Goal: Information Seeking & Learning: Learn about a topic

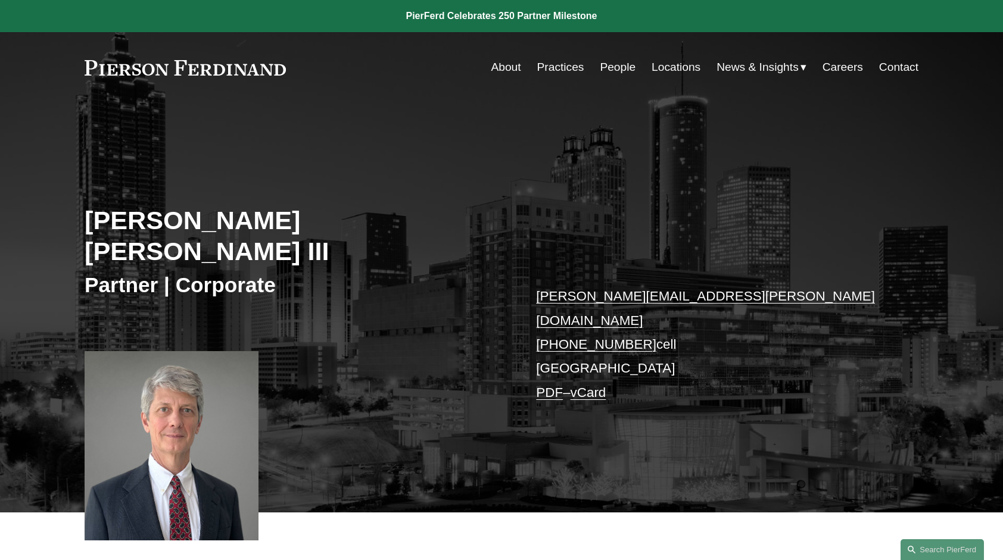
click at [549, 70] on link "Practices" at bounding box center [560, 67] width 47 height 23
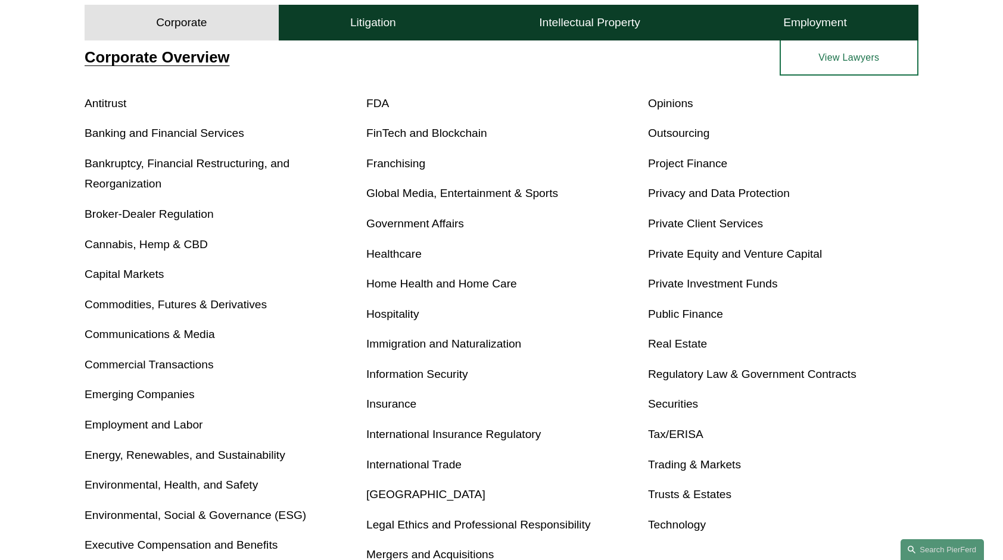
scroll to position [452, 0]
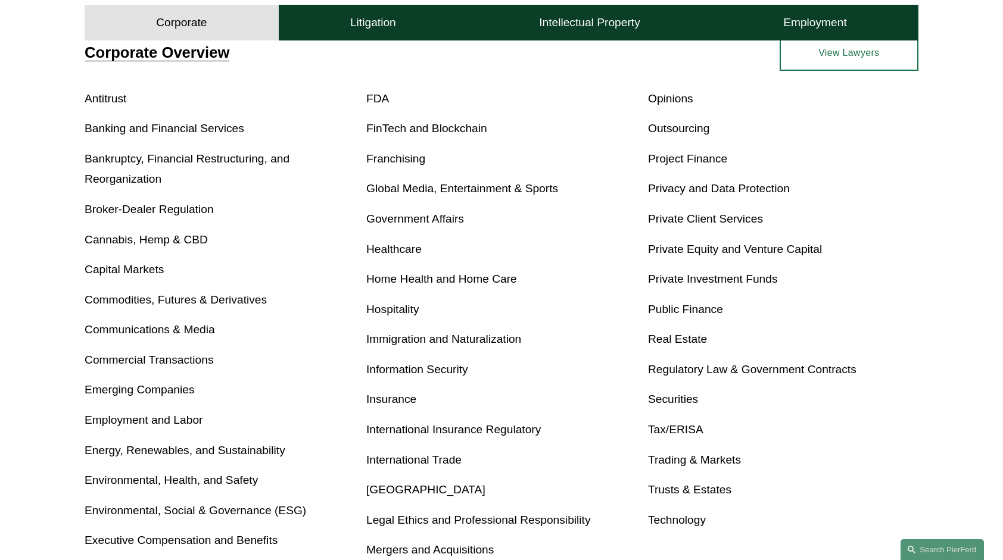
click at [111, 420] on link "Employment and Labor" at bounding box center [144, 420] width 118 height 13
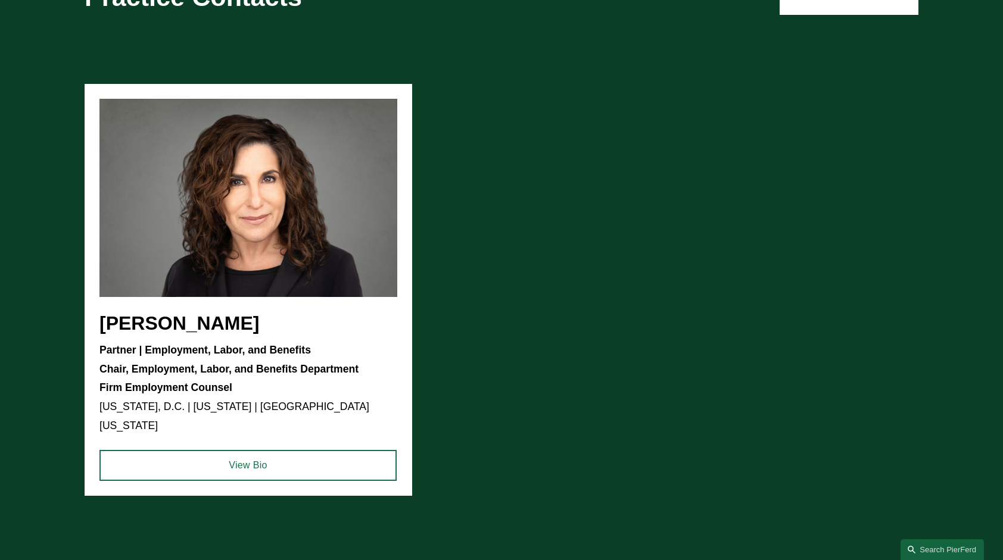
scroll to position [860, 0]
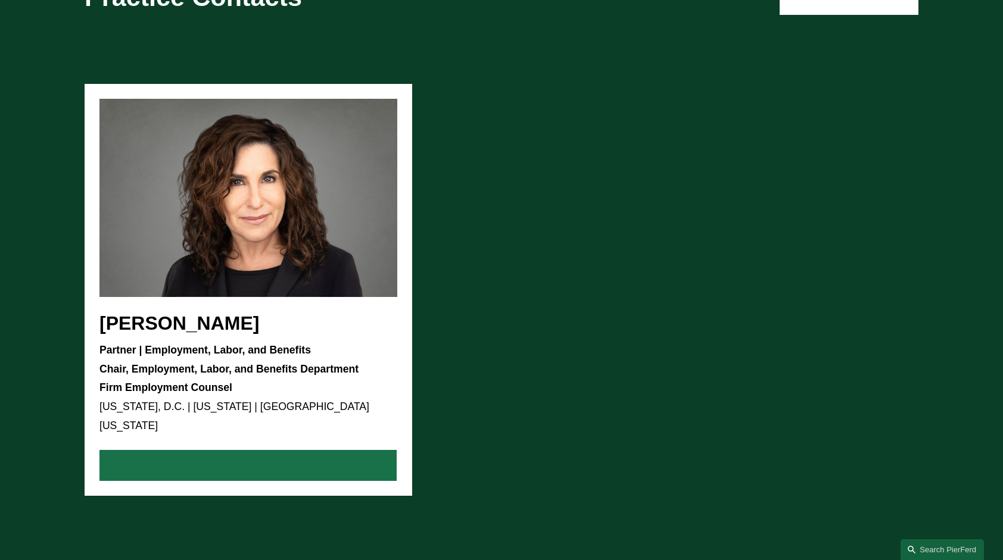
click at [230, 450] on link "View Bio" at bounding box center [247, 465] width 297 height 31
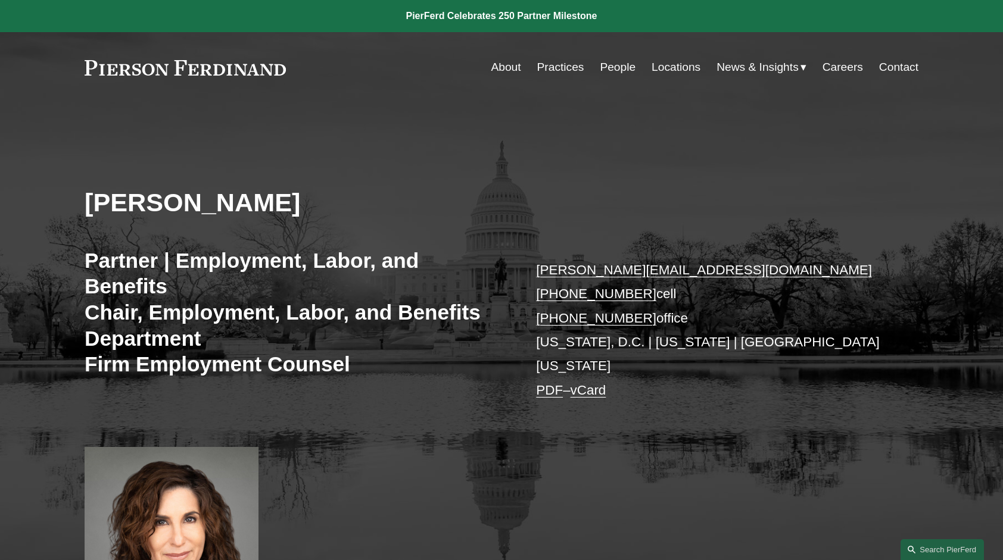
click at [555, 67] on link "Practices" at bounding box center [560, 67] width 47 height 23
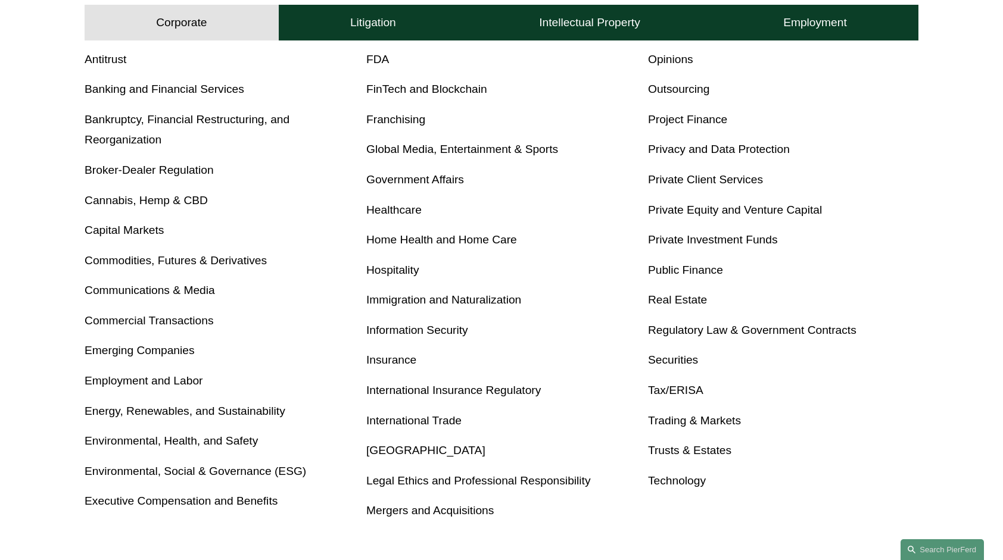
scroll to position [493, 0]
click at [144, 505] on link "Executive Compensation and Benefits" at bounding box center [181, 500] width 193 height 13
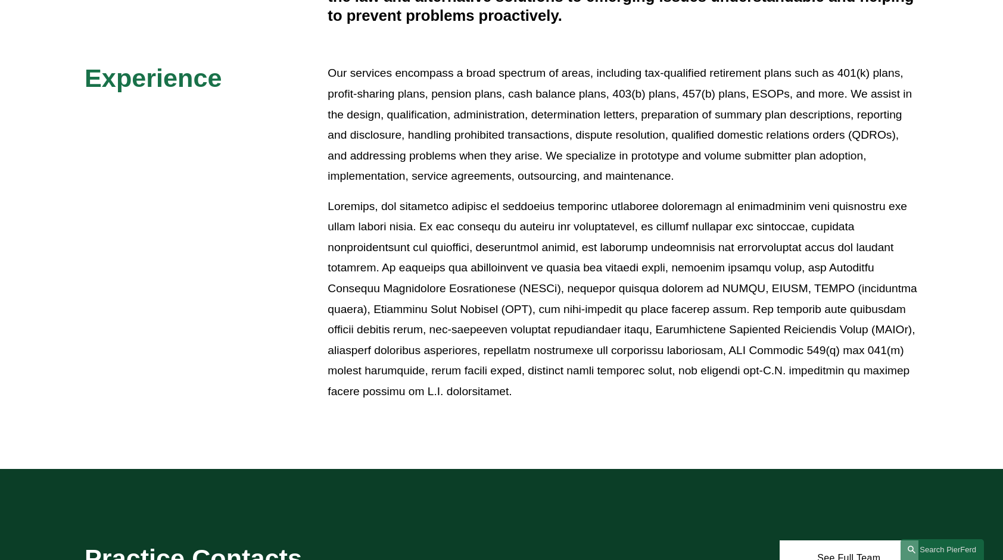
scroll to position [551, 0]
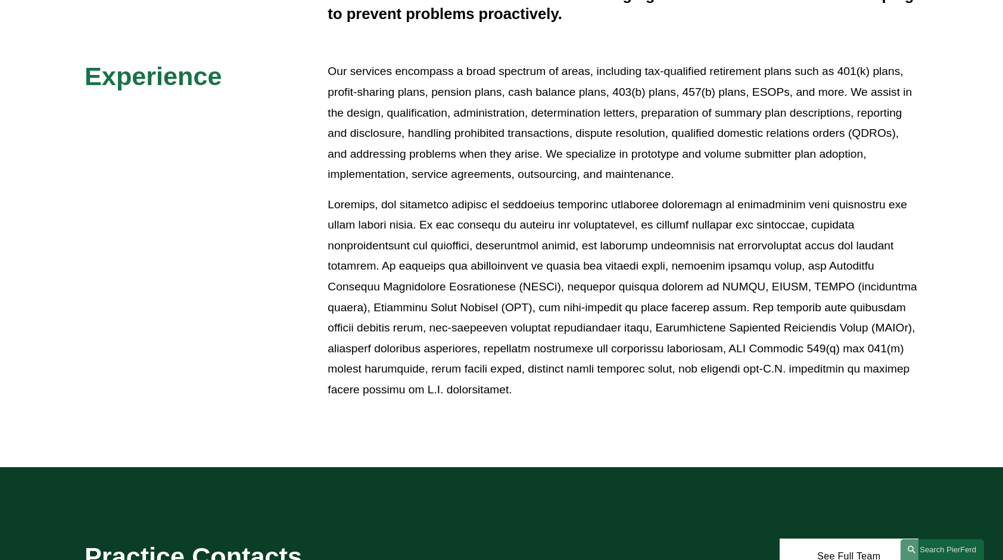
click at [69, 407] on div "Overview The Pierson Ferdinand Employee Benefits and Executive Compensation Tea…" at bounding box center [501, 96] width 1003 height 741
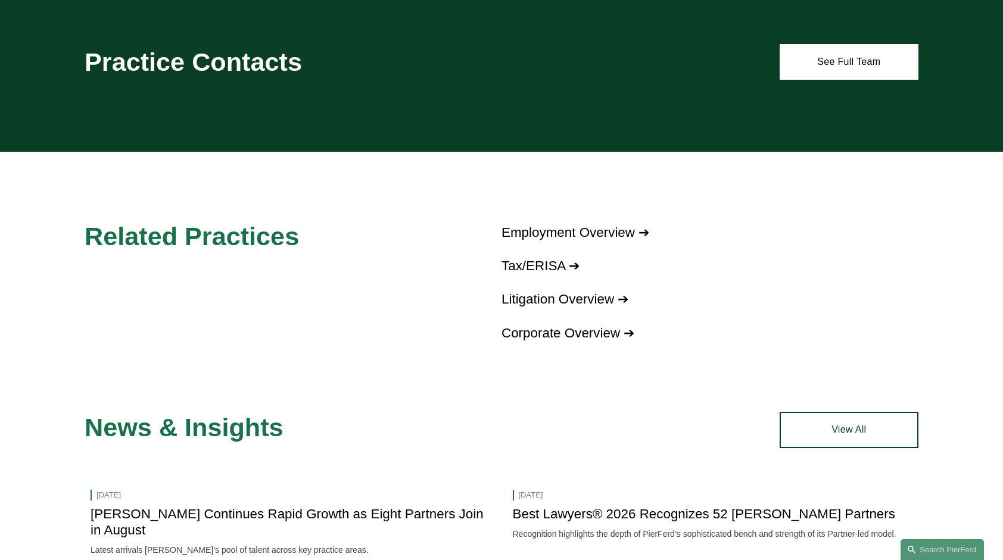
scroll to position [1047, 0]
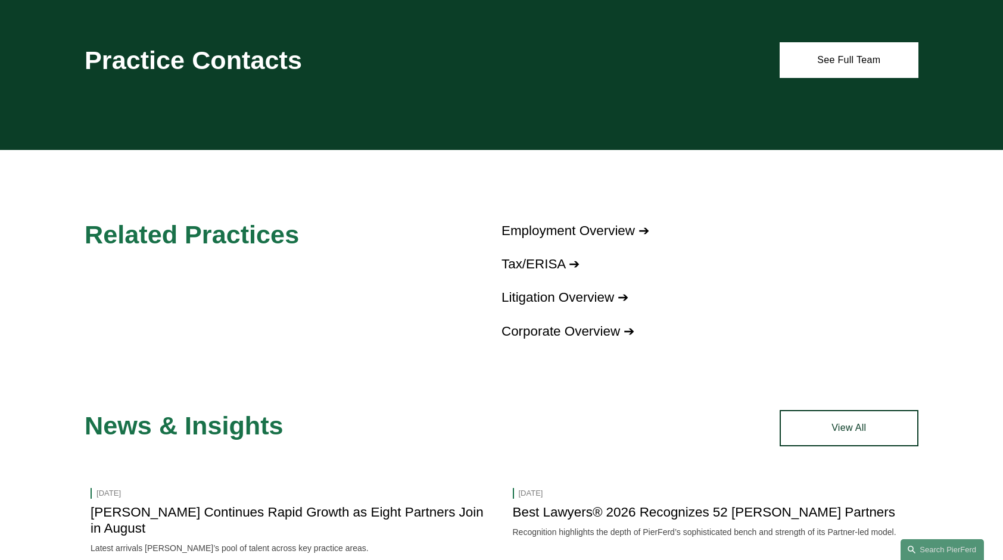
click at [613, 232] on link "Employment Overview ➔" at bounding box center [575, 230] width 148 height 15
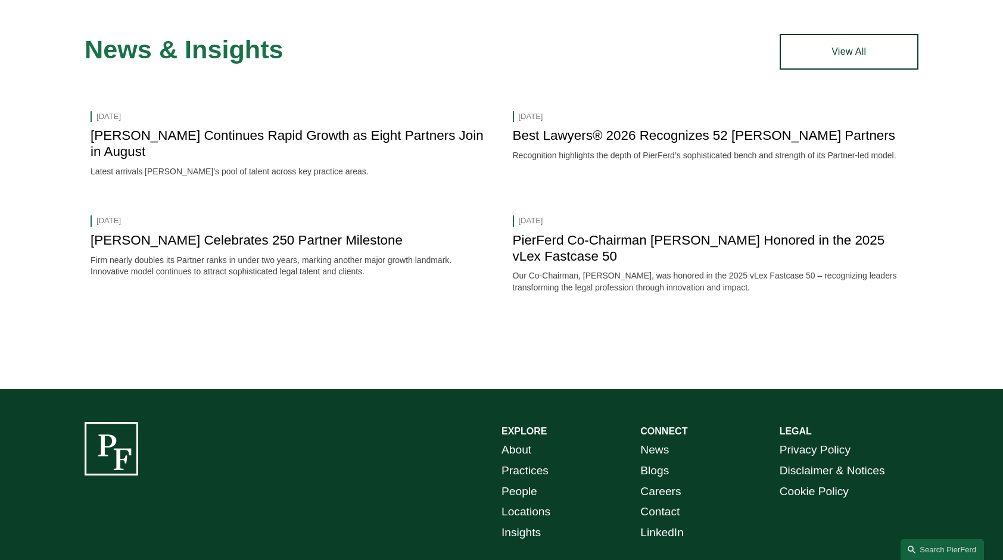
scroll to position [1656, 0]
